Goal: Information Seeking & Learning: Learn about a topic

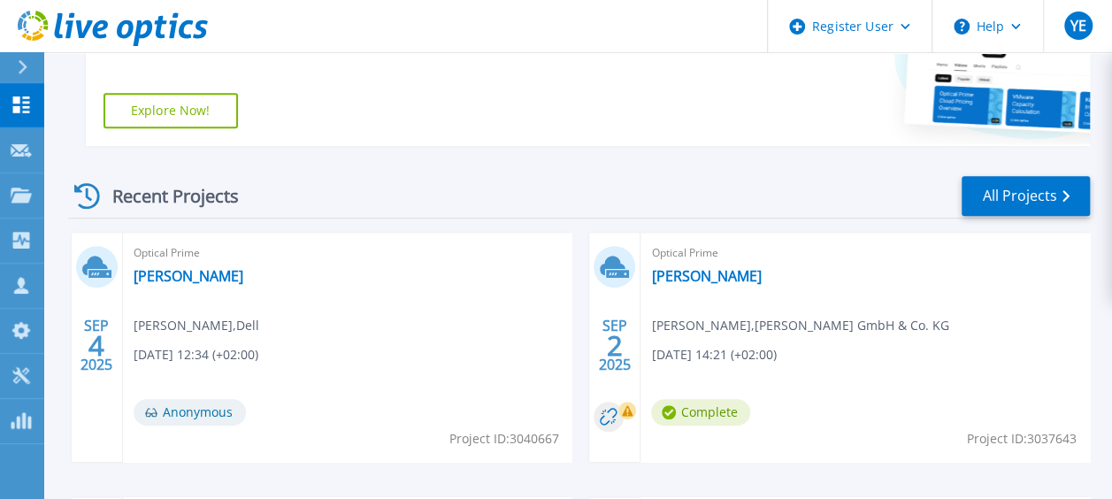
scroll to position [450, 0]
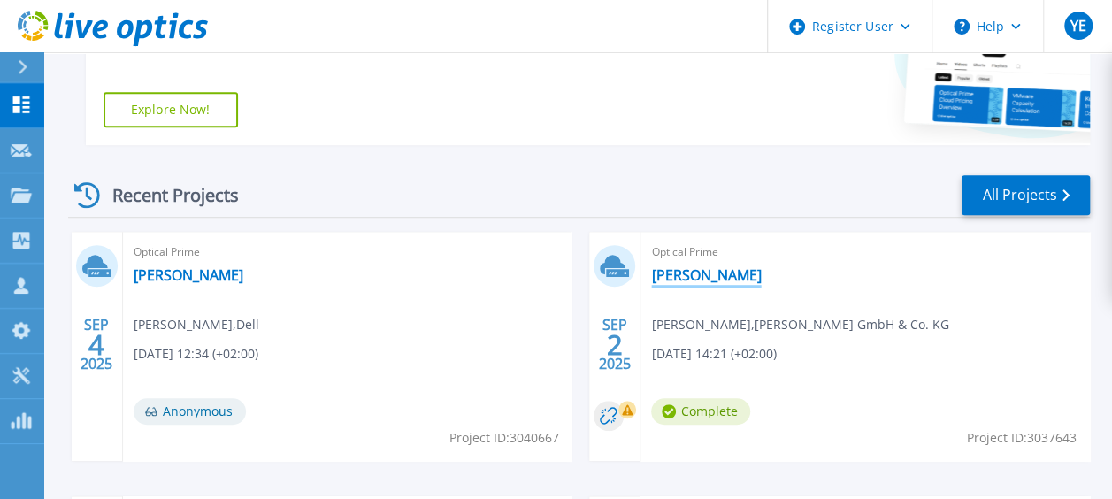
click at [685, 276] on link "[PERSON_NAME]" at bounding box center [706, 275] width 110 height 18
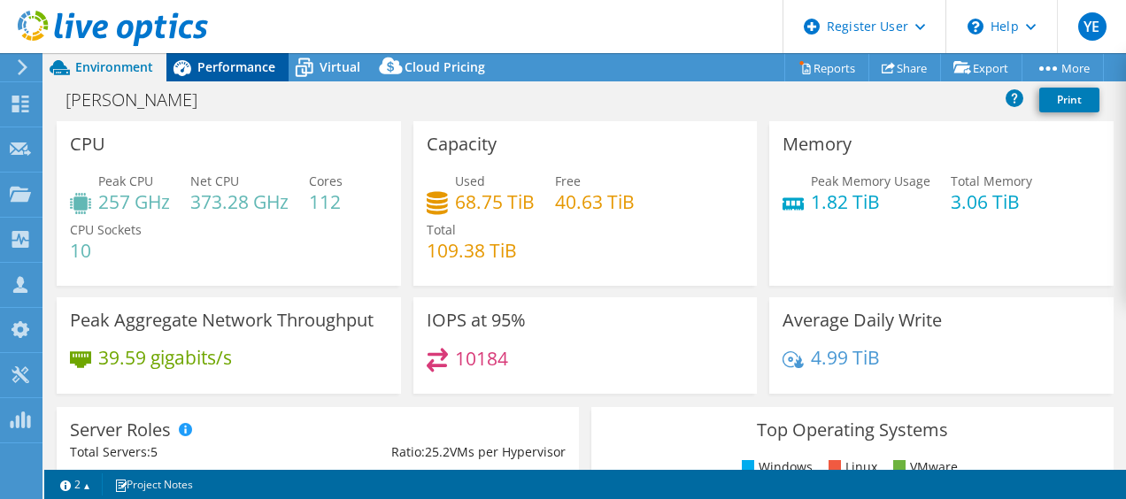
click at [230, 65] on span "Performance" at bounding box center [236, 66] width 78 height 17
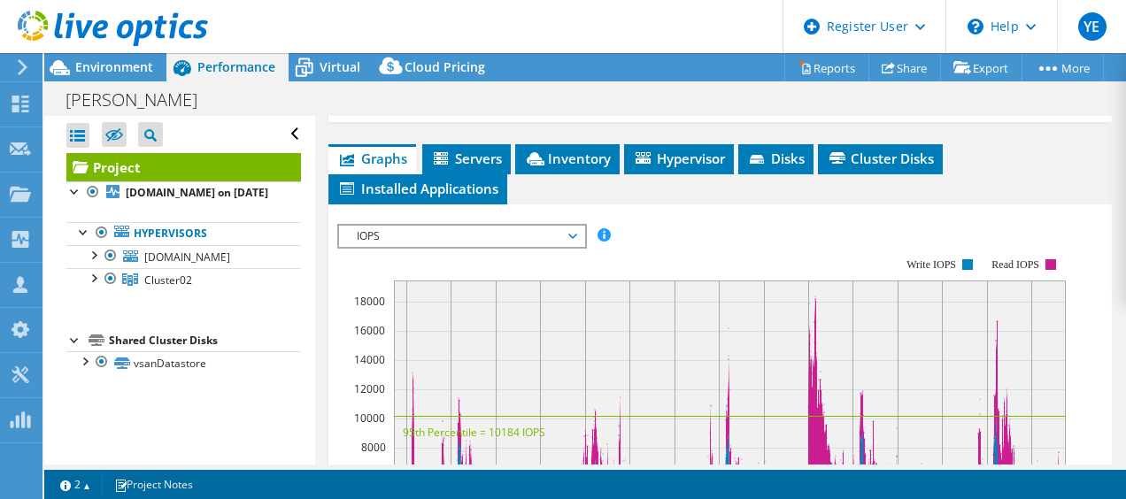
scroll to position [476, 0]
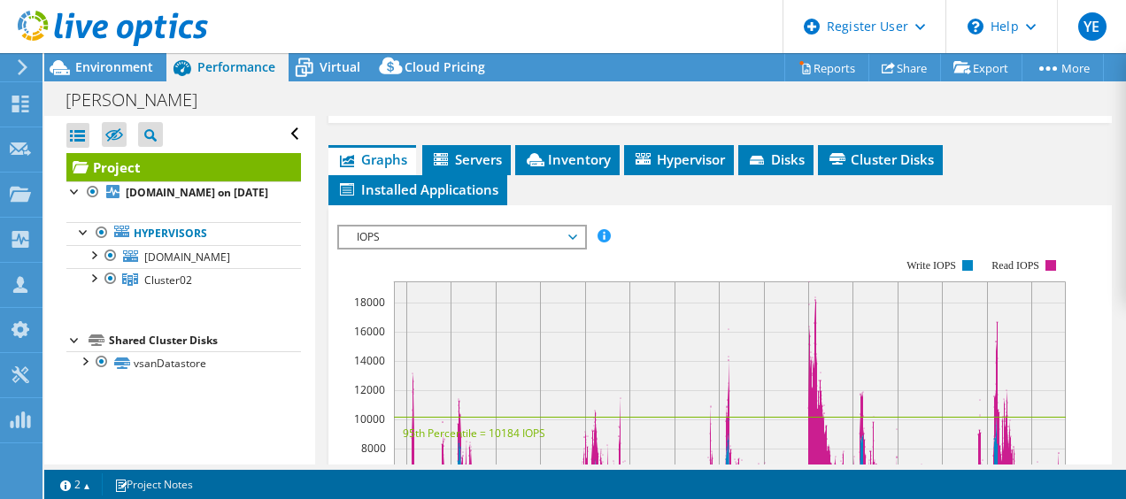
click at [446, 234] on span "IOPS" at bounding box center [461, 237] width 227 height 21
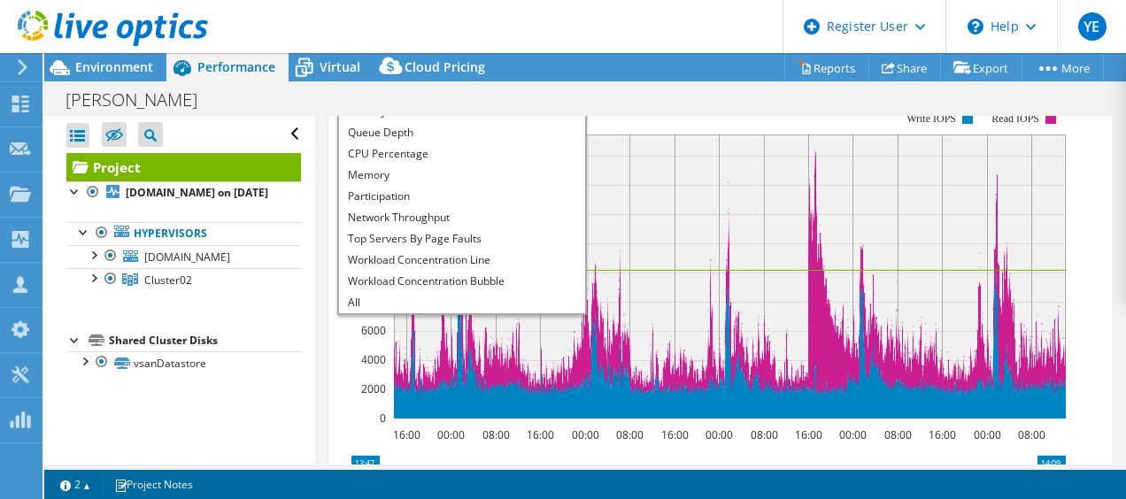
scroll to position [626, 0]
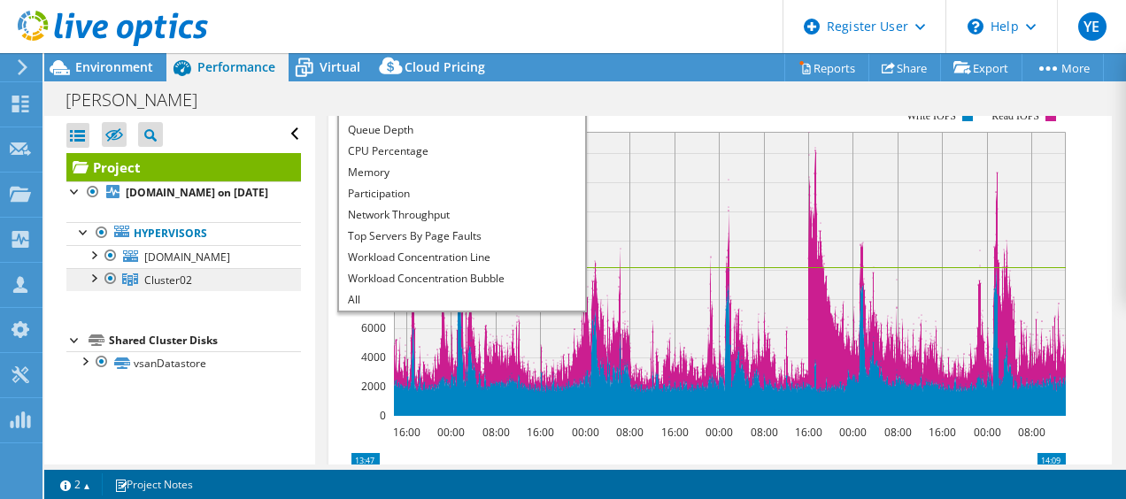
click at [150, 288] on span "Cluster02" at bounding box center [168, 280] width 48 height 15
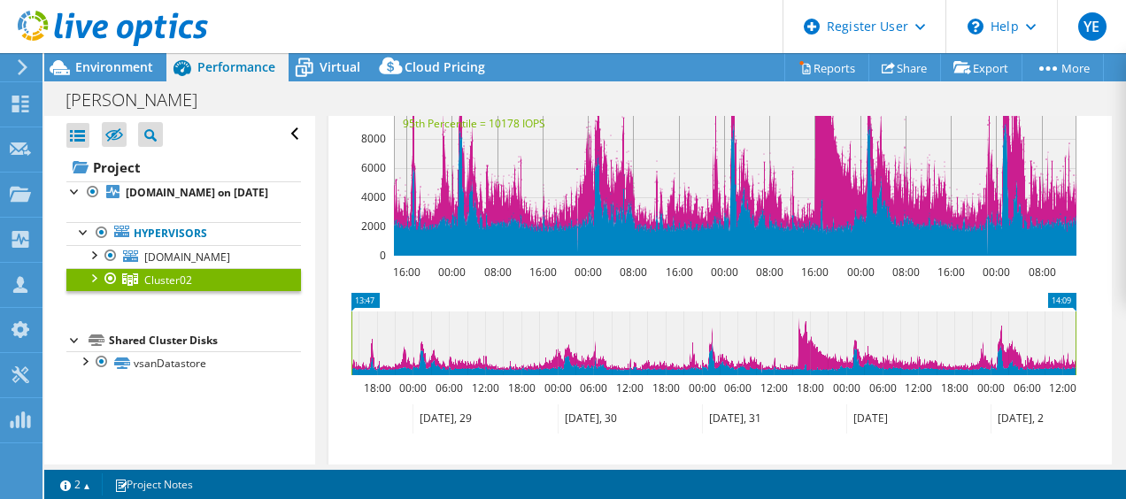
scroll to position [354, 0]
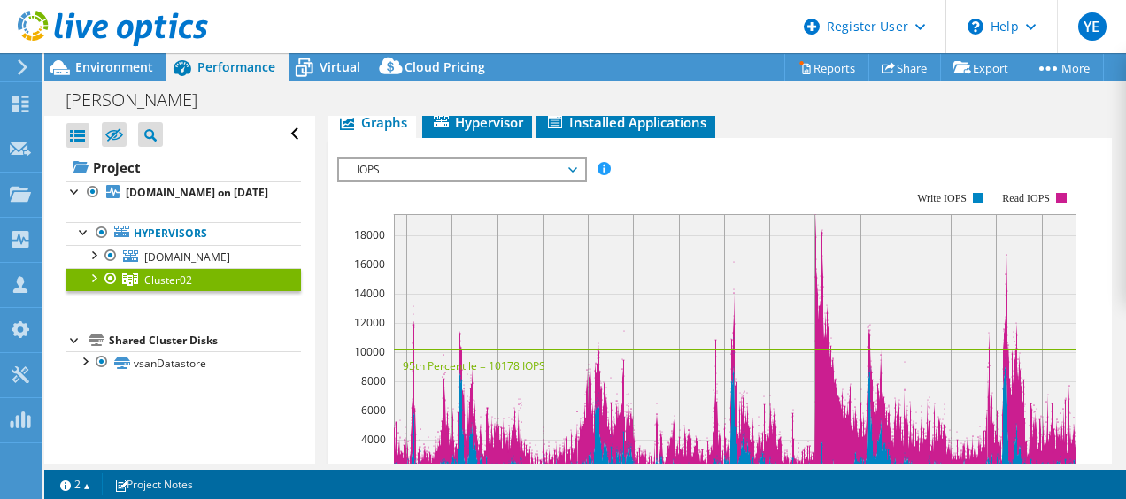
click at [378, 174] on span "IOPS" at bounding box center [461, 169] width 227 height 21
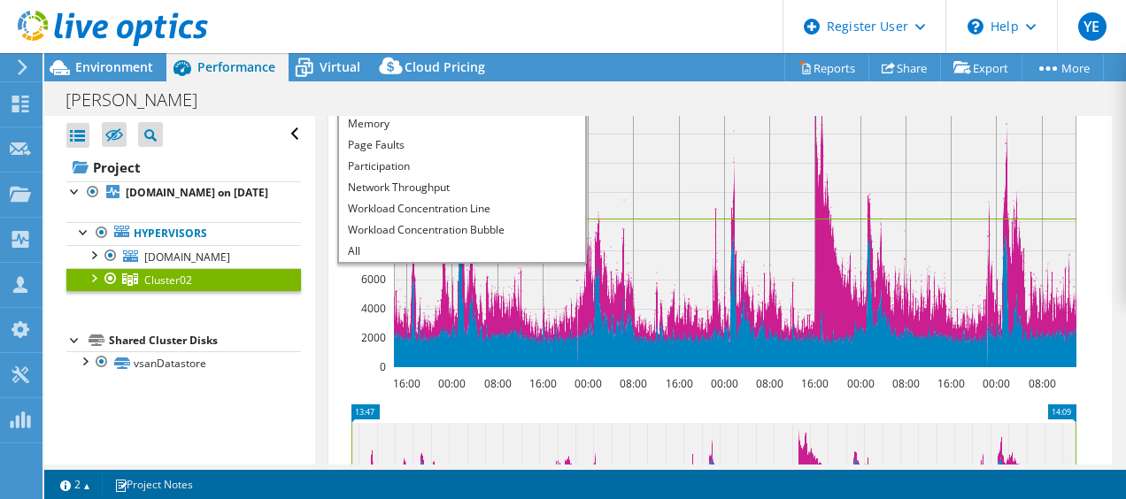
scroll to position [448, 0]
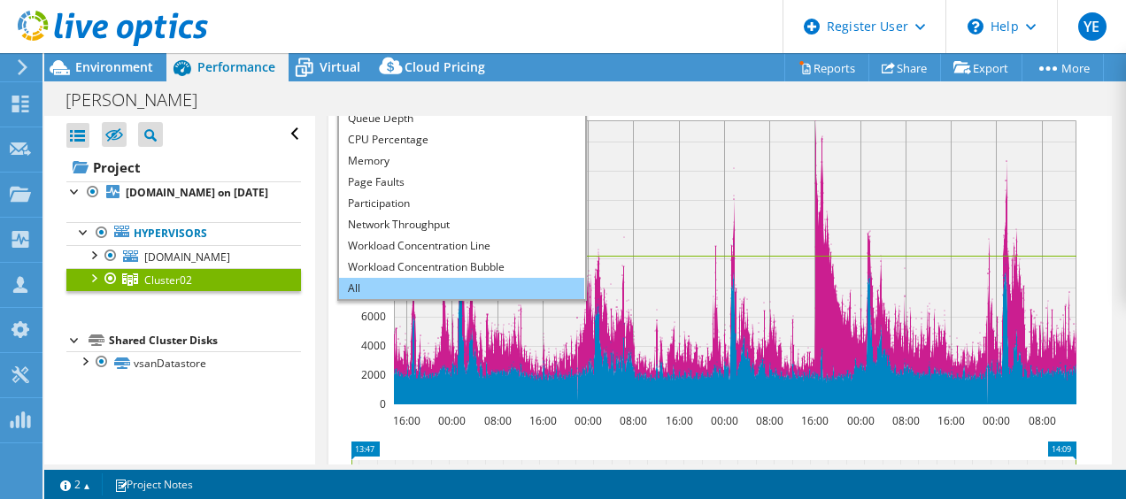
click at [366, 287] on li "All" at bounding box center [461, 288] width 245 height 21
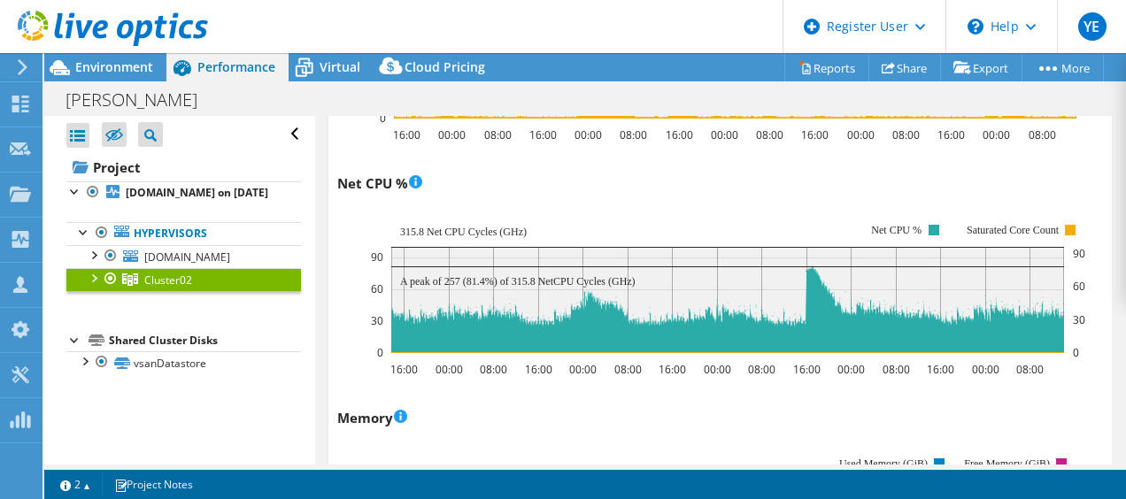
scroll to position [1535, 0]
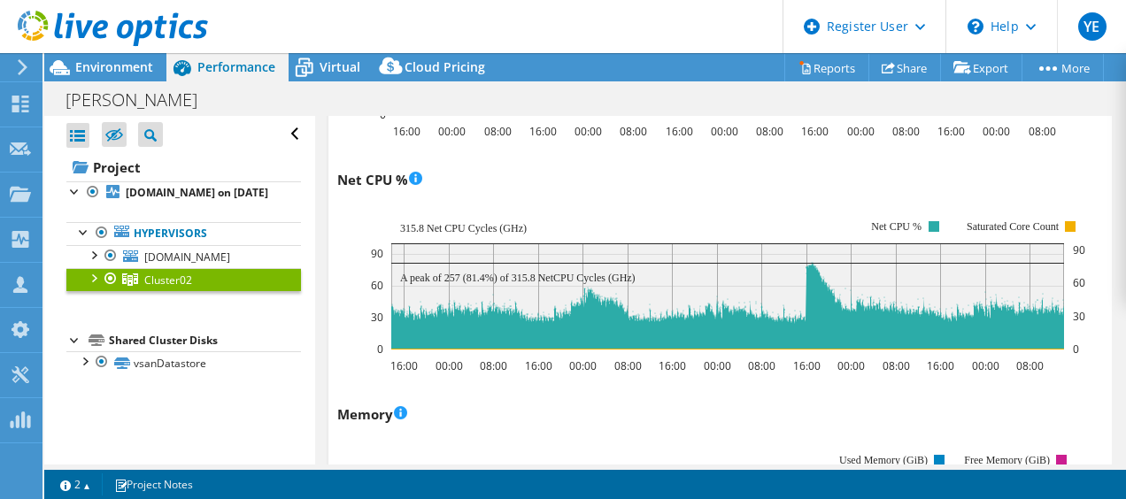
click at [94, 286] on div at bounding box center [93, 277] width 18 height 18
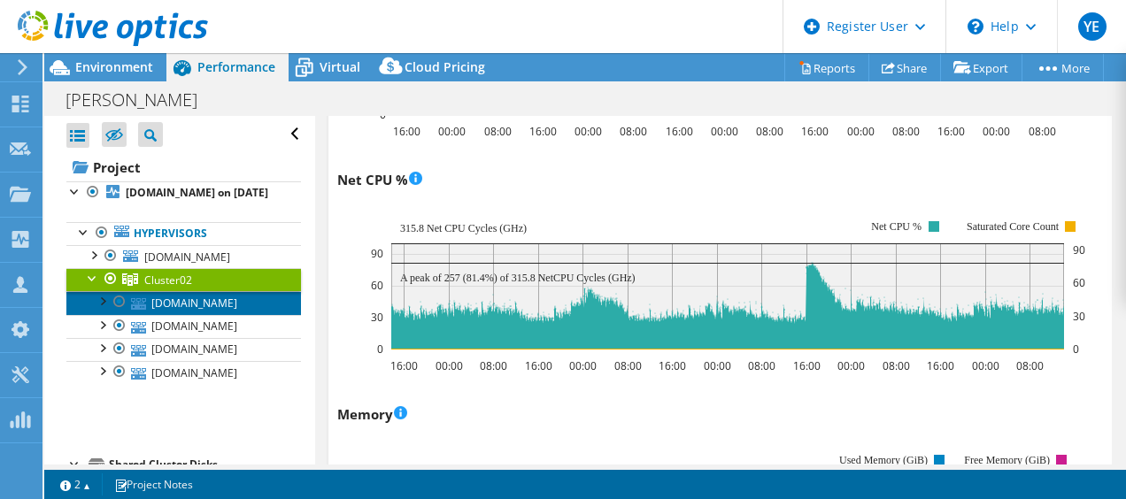
click at [160, 314] on link "[DOMAIN_NAME]" at bounding box center [183, 302] width 235 height 23
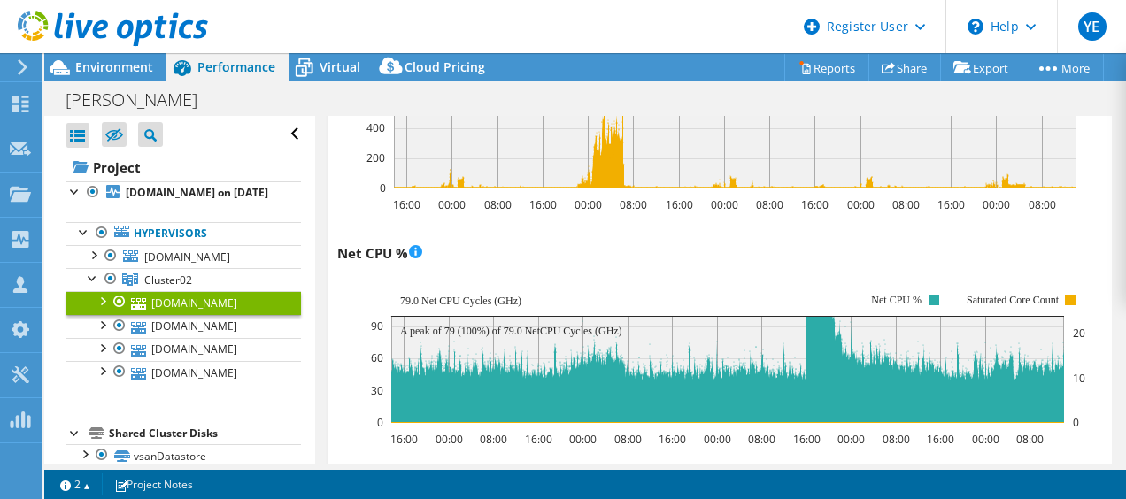
scroll to position [1420, 0]
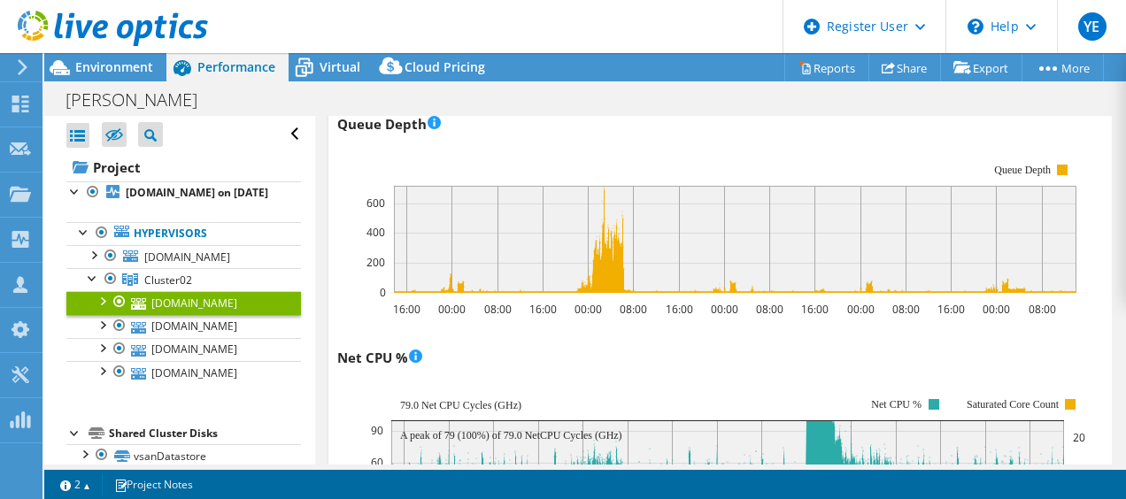
click at [340, 172] on rect at bounding box center [706, 228] width 739 height 177
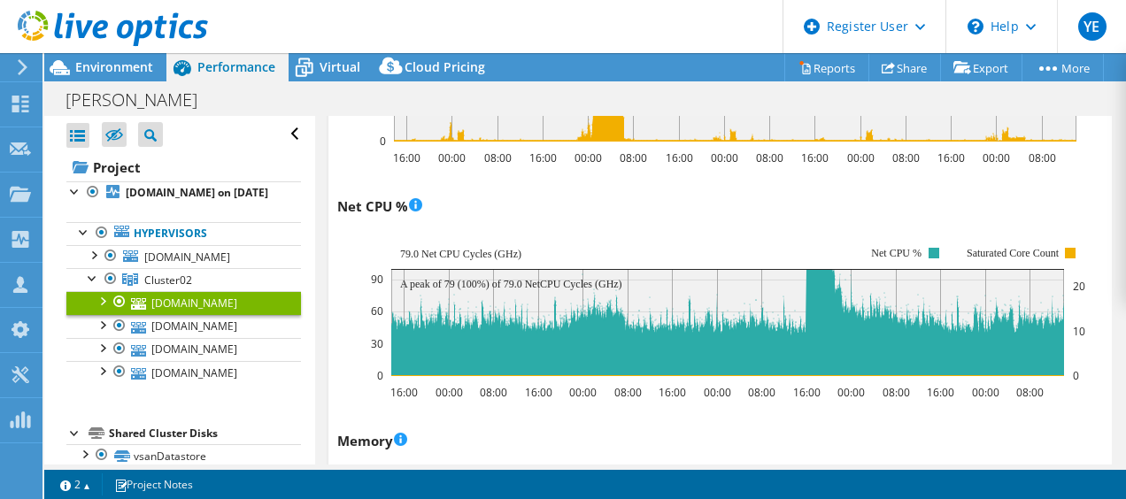
scroll to position [1572, 0]
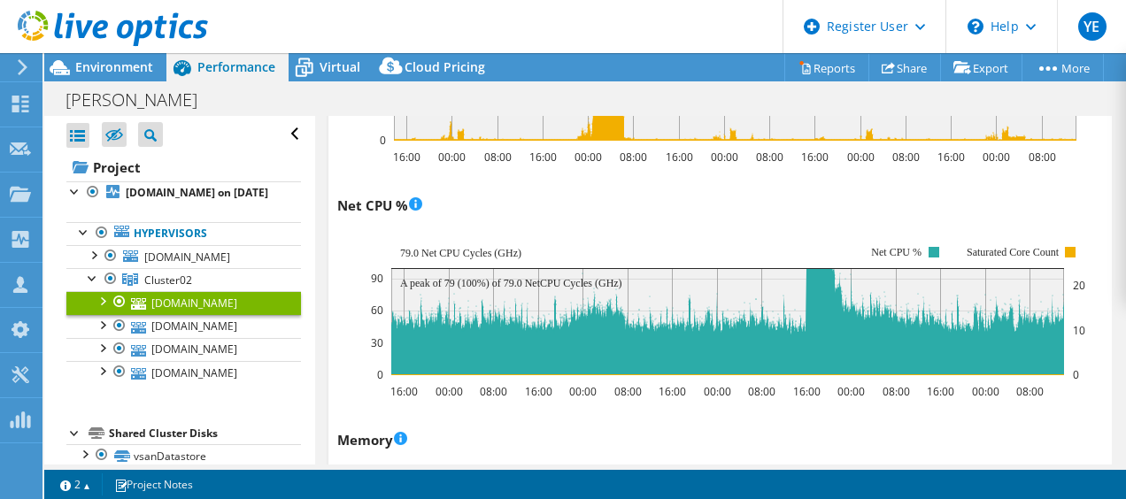
click at [353, 222] on icon "16:00 00:00 08:00 16:00 00:00 08:00 16:00 00:00 08:00 16:00 00:00 08:00 16:00 0…" at bounding box center [713, 310] width 752 height 177
click at [127, 73] on span "Environment" at bounding box center [114, 66] width 78 height 17
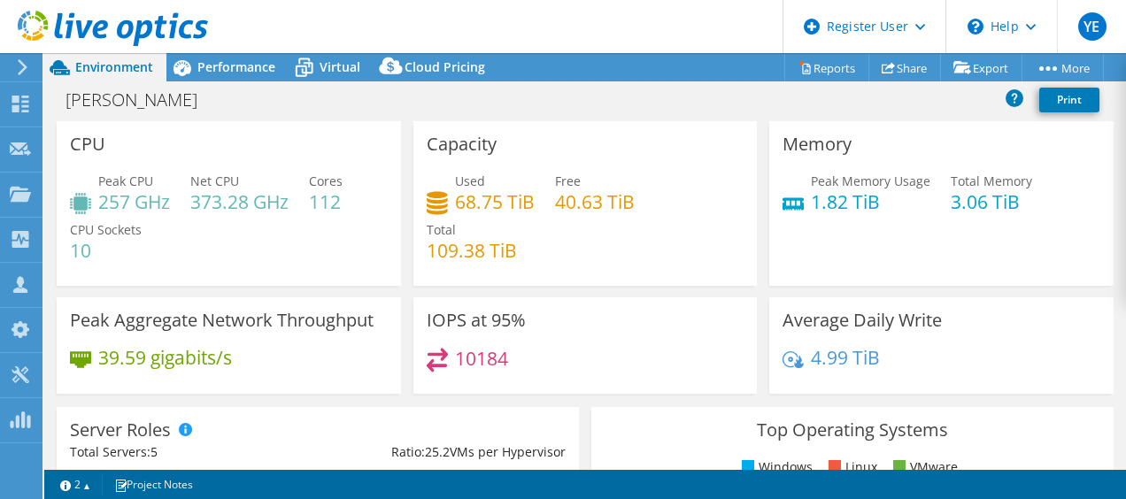
drag, startPoint x: 873, startPoint y: 204, endPoint x: 798, endPoint y: 200, distance: 75.3
click at [798, 200] on div "Peak Memory Usage 1.82 TiB" at bounding box center [856, 192] width 148 height 40
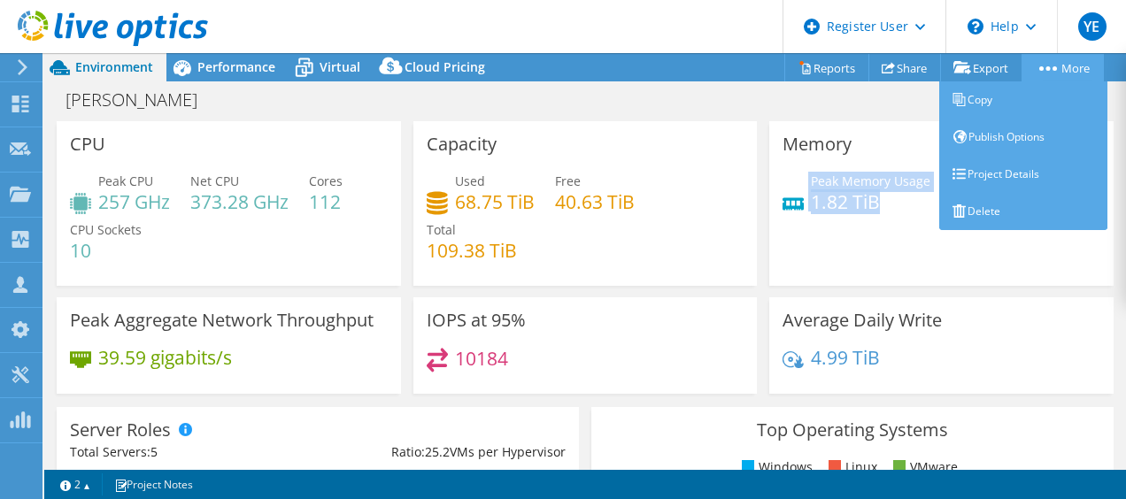
click at [1046, 74] on link "More" at bounding box center [1062, 67] width 82 height 27
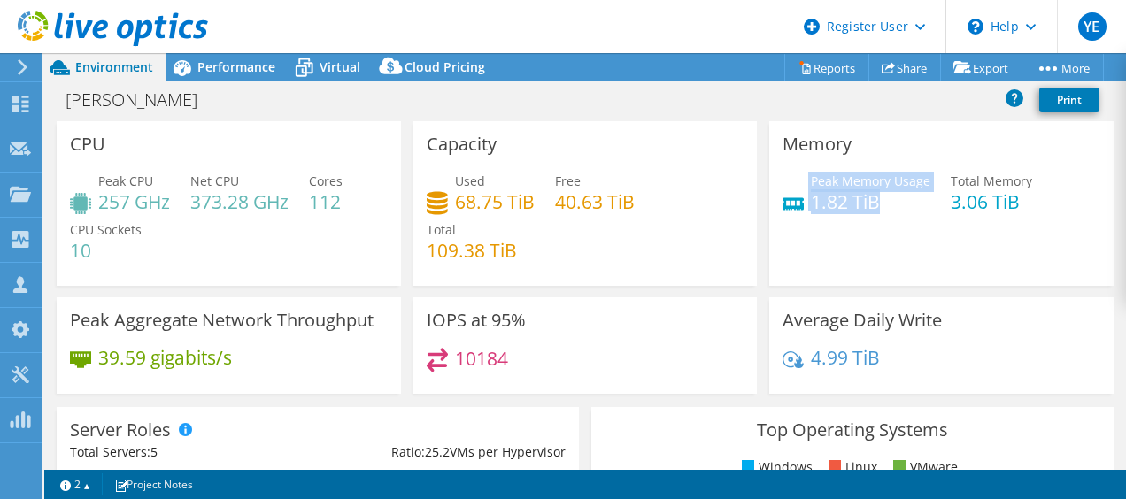
click at [883, 102] on div "[PERSON_NAME] Print" at bounding box center [584, 99] width 1081 height 33
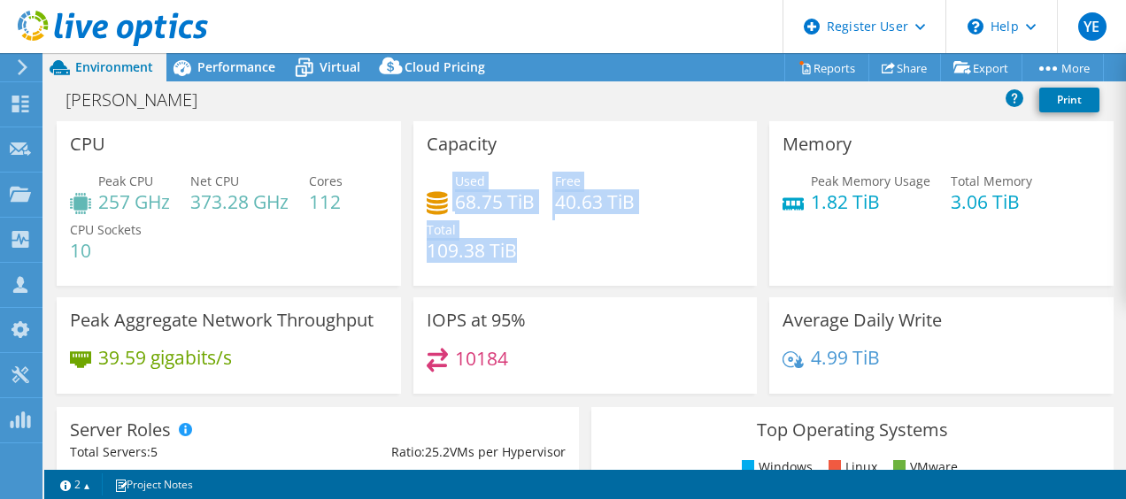
drag, startPoint x: 527, startPoint y: 259, endPoint x: 414, endPoint y: 200, distance: 127.1
click at [414, 200] on div "Capacity Used 68.75 TiB Free 40.63 TiB Total 109.38 TiB" at bounding box center [585, 203] width 344 height 165
drag, startPoint x: 414, startPoint y: 200, endPoint x: 554, endPoint y: 244, distance: 146.7
click at [554, 244] on div "Used 68.75 TiB Free 40.63 TiB Total 109.38 TiB" at bounding box center [586, 225] width 318 height 106
